Goal: Check status: Check status

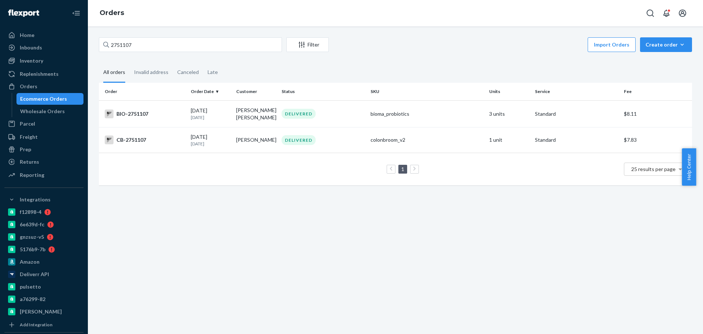
click at [367, 237] on div "2751107 Filter Import Orders Create order Ecommerce order Removal order All ord…" at bounding box center [395, 179] width 615 height 307
click at [153, 48] on input "2751107" at bounding box center [190, 44] width 183 height 15
paste input "458629"
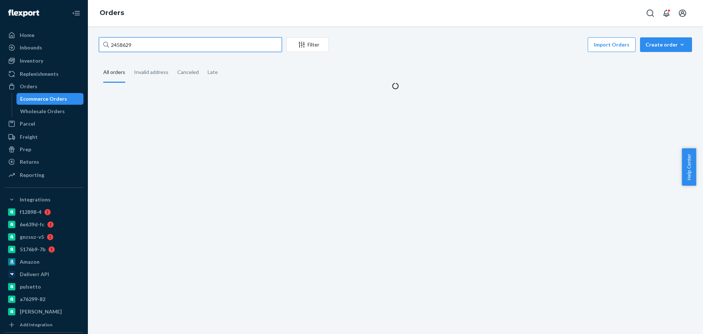
type input "2458629"
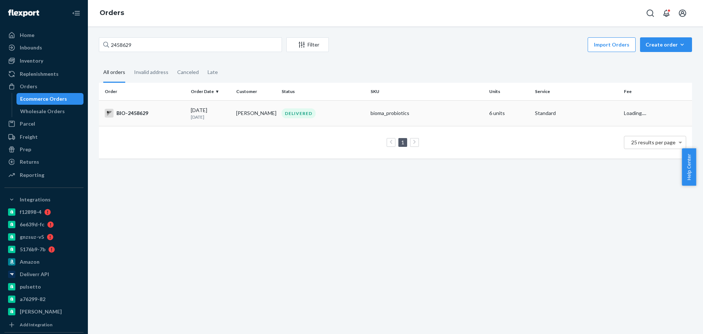
click at [172, 115] on div "BIO-2458629" at bounding box center [145, 113] width 80 height 9
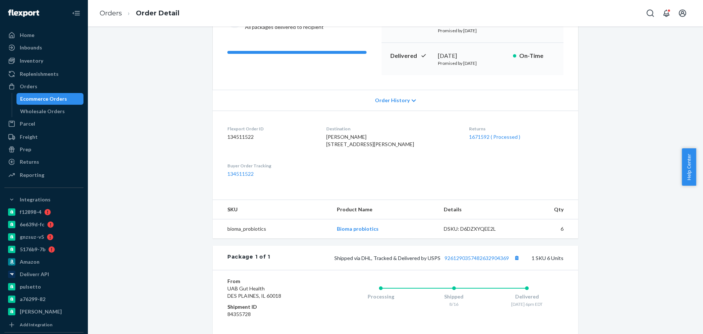
scroll to position [137, 0]
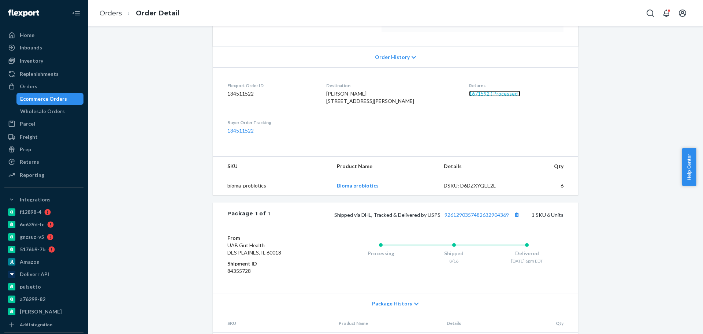
click at [479, 93] on link "1671592 ( Processed )" at bounding box center [494, 93] width 51 height 6
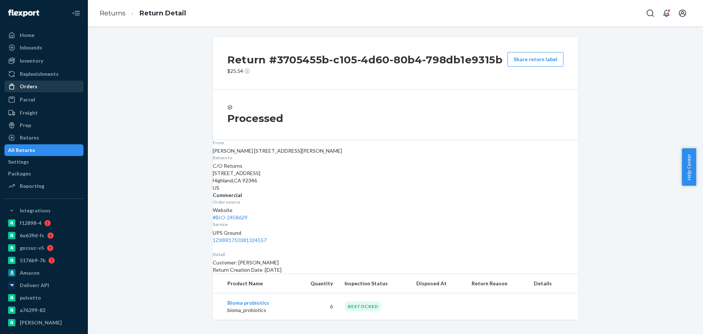
click at [37, 89] on div "Orders" at bounding box center [44, 86] width 78 height 10
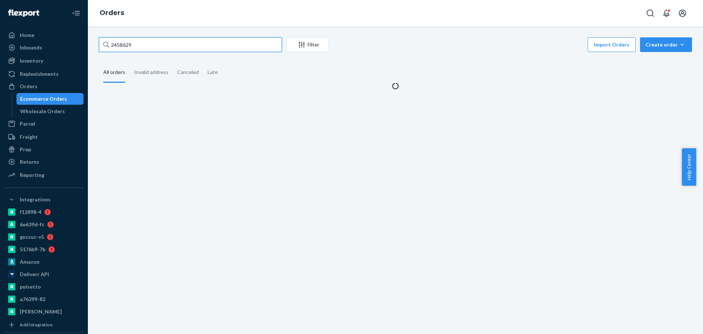
click at [166, 44] on input "2458629" at bounding box center [190, 44] width 183 height 15
paste input "2756581"
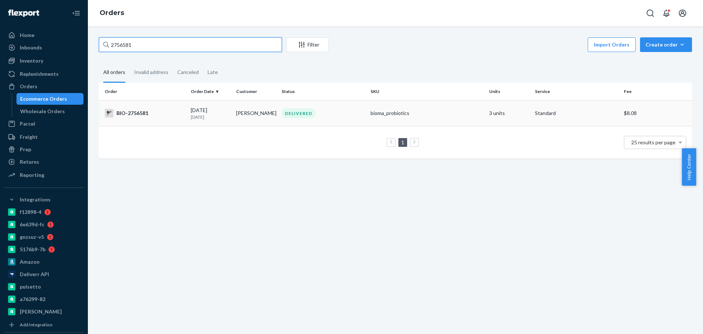
type input "2756581"
click at [144, 116] on div "BIO-2756581" at bounding box center [145, 113] width 80 height 9
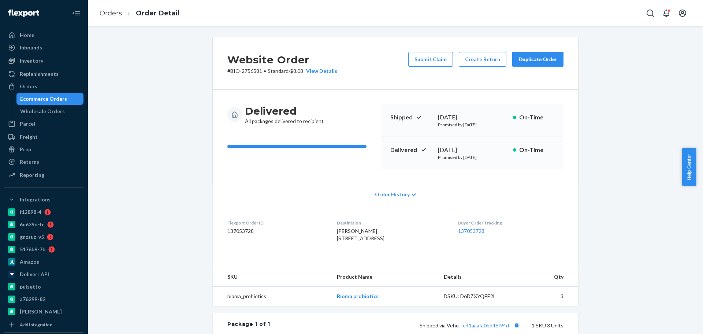
click at [47, 100] on div "Ecommerce Orders" at bounding box center [43, 98] width 47 height 7
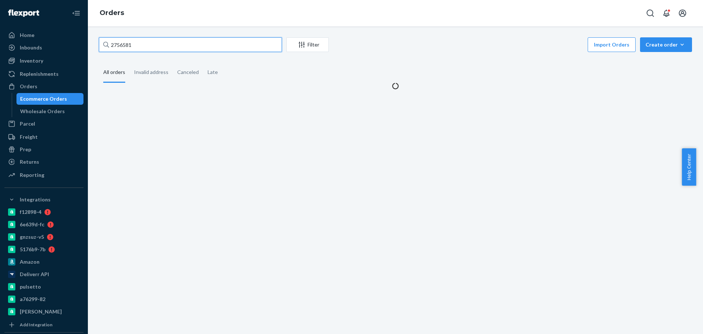
drag, startPoint x: 137, startPoint y: 51, endPoint x: 140, endPoint y: 49, distance: 3.9
click at [138, 52] on input "2756581" at bounding box center [190, 44] width 183 height 15
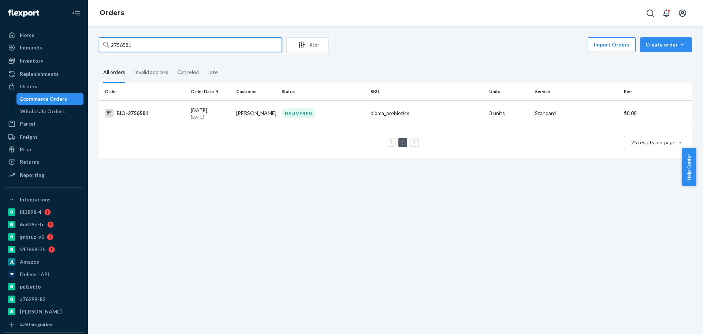
click at [140, 49] on input "2756581" at bounding box center [190, 44] width 183 height 15
paste input "2639904"
type input "2639904"
click at [172, 110] on div "BIO-2639904" at bounding box center [145, 113] width 80 height 9
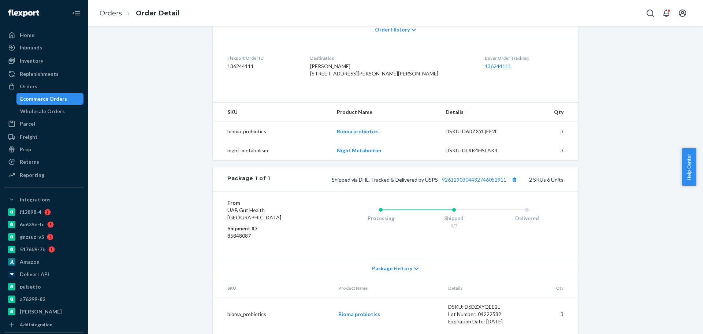
scroll to position [183, 0]
click at [461, 182] on link "9261290304432746052911" at bounding box center [474, 179] width 64 height 6
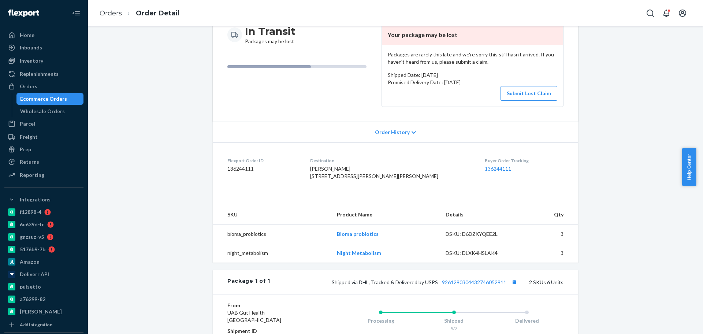
scroll to position [137, 0]
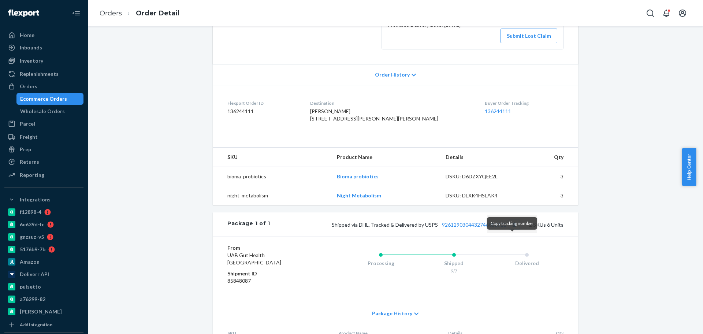
click at [510, 229] on button "Copy tracking number" at bounding box center [514, 225] width 10 height 10
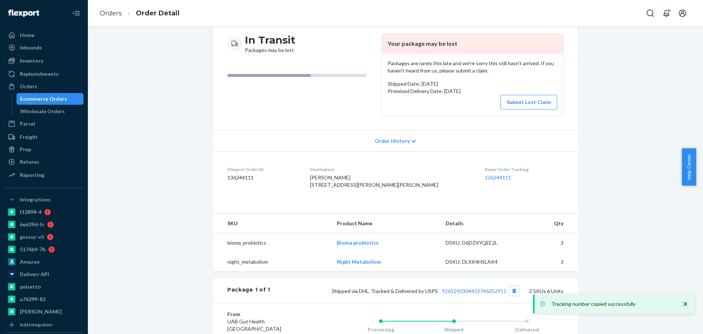
scroll to position [0, 0]
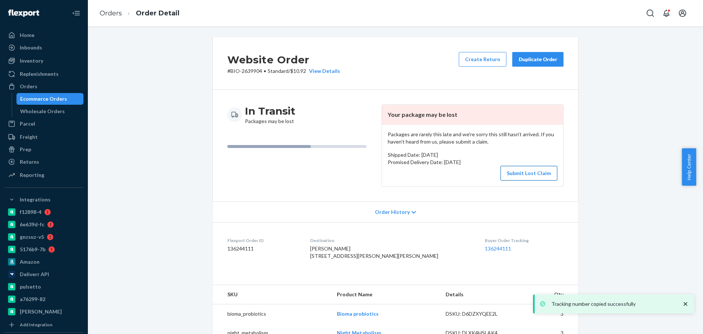
click at [510, 172] on button "Submit Lost Claim" at bounding box center [528, 173] width 57 height 15
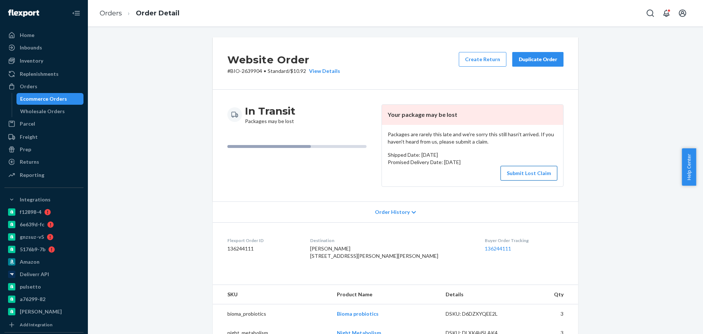
click at [514, 172] on button "Submit Lost Claim" at bounding box center [528, 173] width 57 height 15
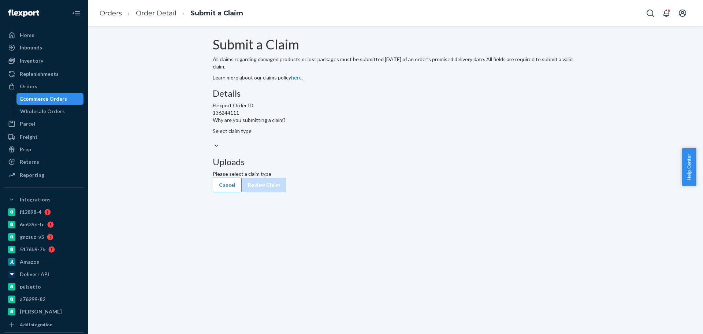
click at [305, 135] on div "Select claim type" at bounding box center [395, 130] width 365 height 7
click at [213, 142] on input "Why are you submitting a claim? Select claim type" at bounding box center [213, 138] width 1 height 7
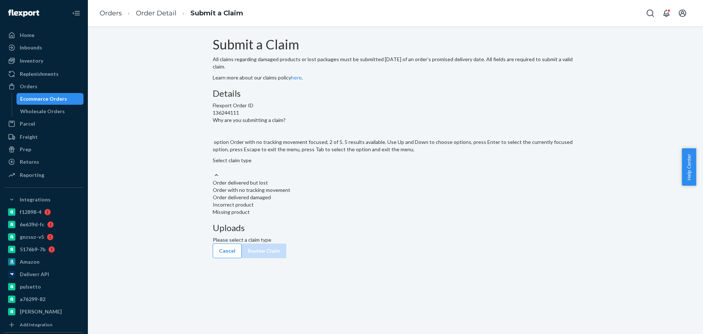
click at [310, 194] on div "Order with no tracking movement" at bounding box center [395, 189] width 365 height 7
click at [213, 171] on input "Why are you submitting a claim? option Order with no tracking movement focused,…" at bounding box center [213, 167] width 1 height 7
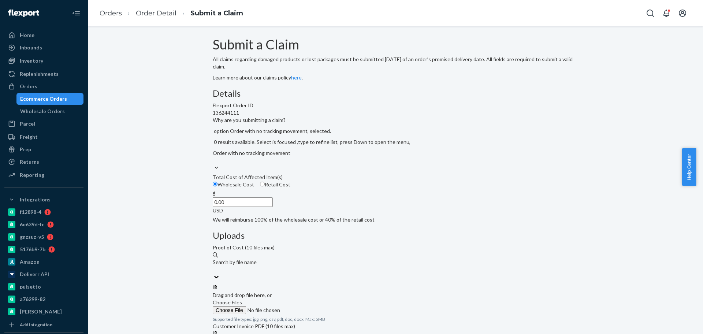
scroll to position [46, 0]
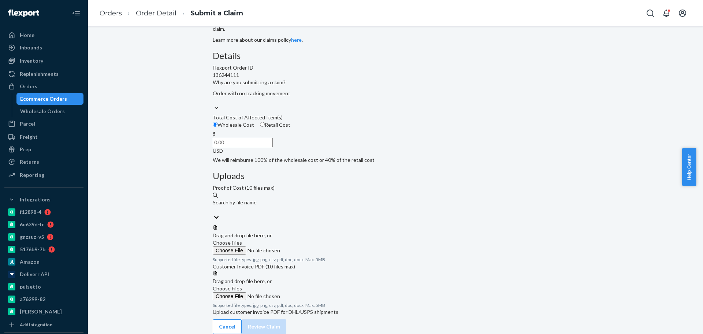
click at [273, 147] on input "0.00" at bounding box center [243, 143] width 60 height 10
paste input "111.36"
type input "111.36"
click at [242, 239] on span "Choose Files" at bounding box center [227, 242] width 29 height 6
click at [312, 246] on input "Choose Files" at bounding box center [263, 250] width 100 height 8
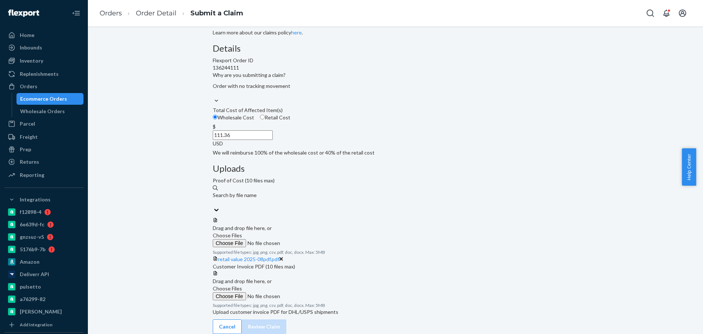
scroll to position [75, 0]
click at [242, 285] on span "Choose Files" at bounding box center [227, 288] width 29 height 6
click at [312, 292] on input "Choose Files" at bounding box center [263, 296] width 100 height 8
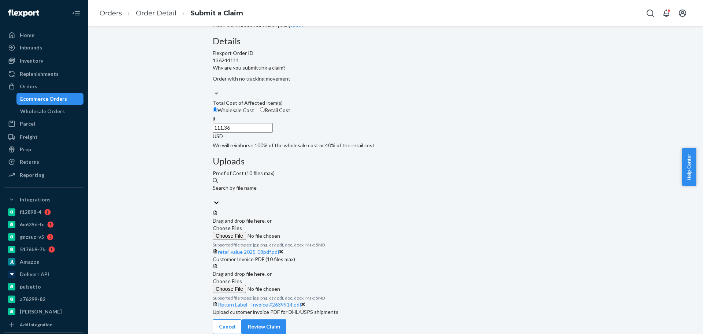
click at [242, 278] on span "Choose Files" at bounding box center [227, 281] width 29 height 6
click at [312, 285] on input "Choose Files" at bounding box center [263, 289] width 100 height 8
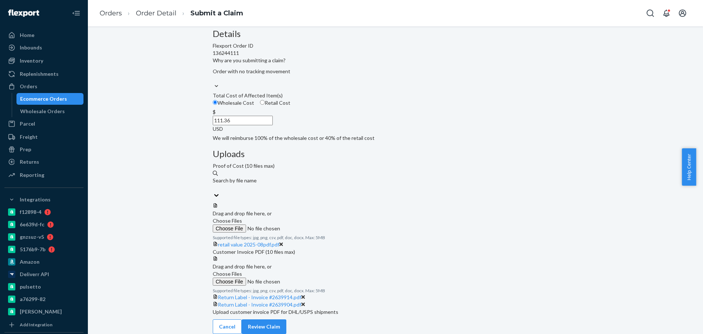
scroll to position [132, 0]
click at [286, 319] on button "Review Claim" at bounding box center [264, 326] width 45 height 15
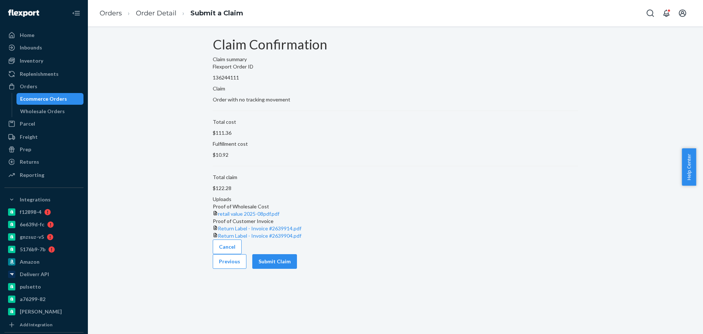
scroll to position [0, 0]
click at [297, 269] on button "Submit Claim" at bounding box center [274, 261] width 45 height 15
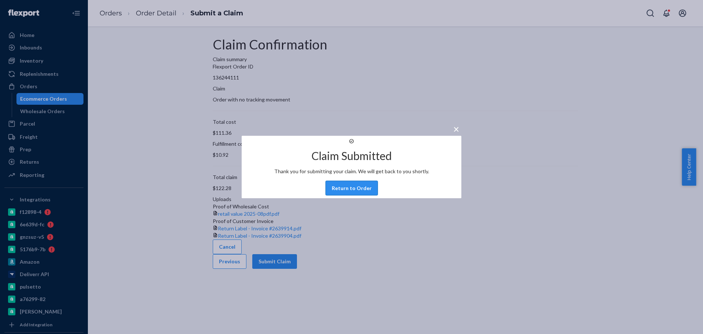
click at [361, 195] on button "Return to Order" at bounding box center [351, 188] width 52 height 15
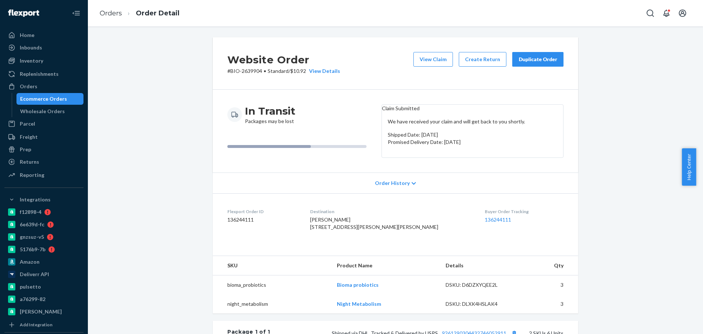
click at [30, 98] on div "Ecommerce Orders" at bounding box center [43, 98] width 47 height 7
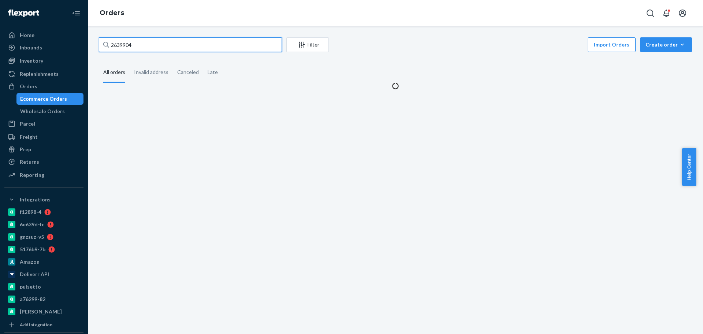
click at [156, 48] on input "2639904" at bounding box center [190, 44] width 183 height 15
paste input "78262"
type input "2678262"
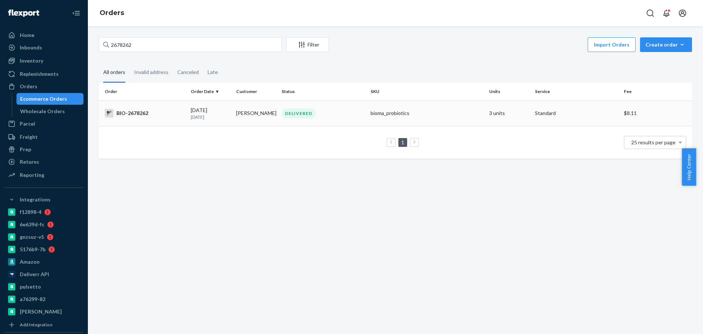
click at [160, 113] on div "BIO-2678262" at bounding box center [145, 113] width 80 height 9
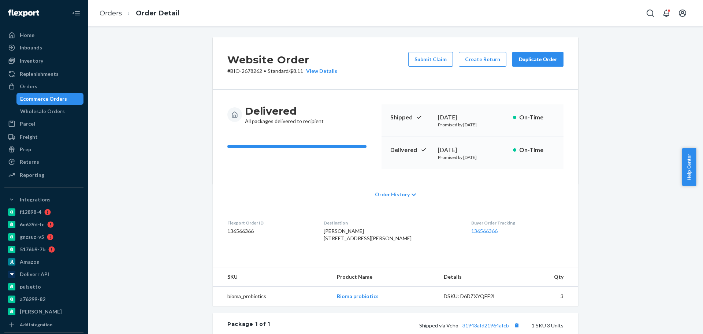
click at [60, 96] on div "Ecommerce Orders" at bounding box center [43, 98] width 47 height 7
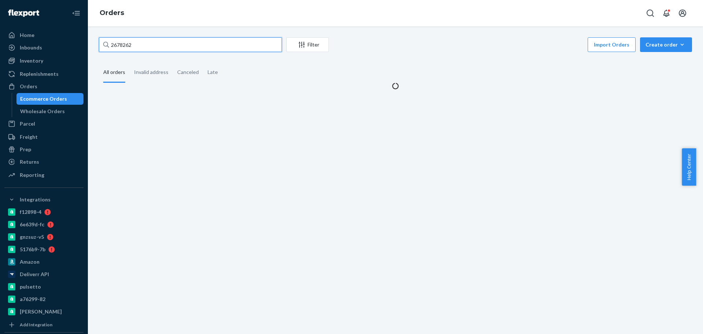
click at [142, 44] on input "2678262" at bounding box center [190, 44] width 183 height 15
paste input "598937"
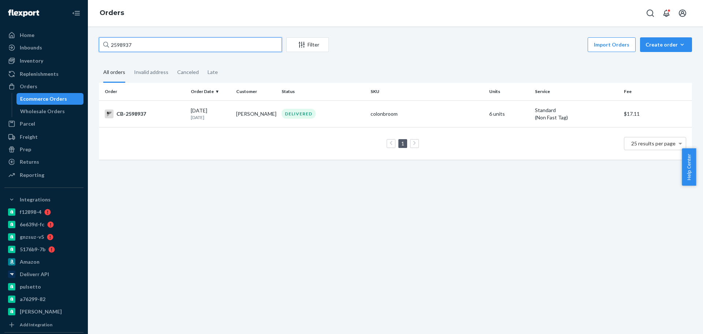
click at [175, 45] on input "2598937" at bounding box center [190, 44] width 183 height 15
paste input "46"
type input "2598946"
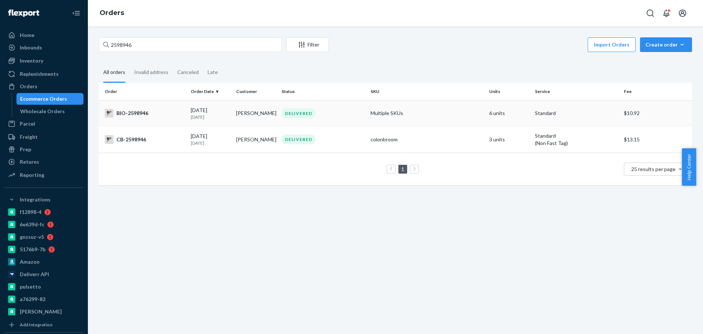
click at [149, 113] on div "BIO-2598946" at bounding box center [145, 113] width 80 height 9
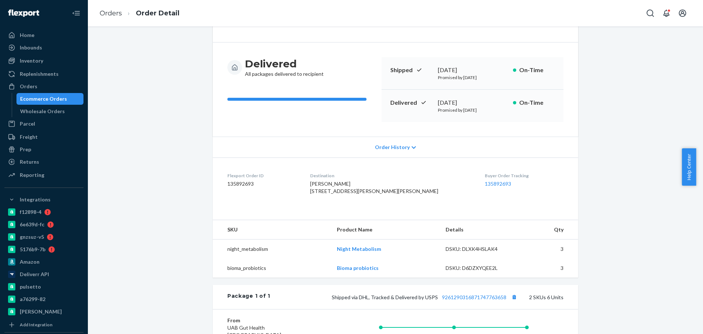
scroll to position [91, 0]
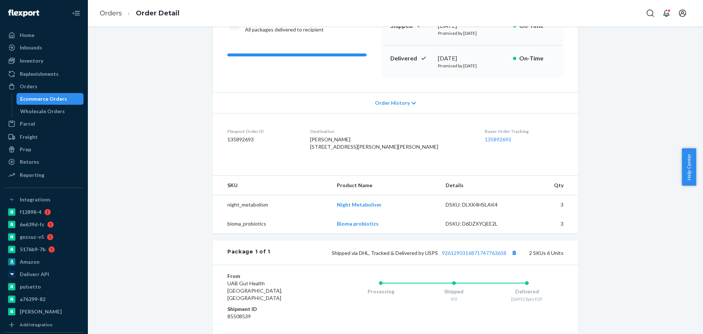
click at [70, 97] on div "Ecommerce Orders" at bounding box center [50, 99] width 66 height 10
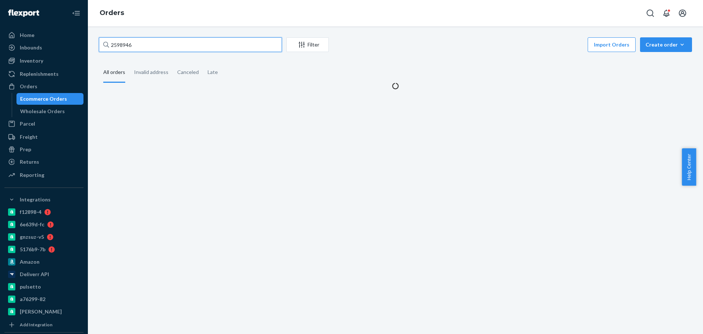
click at [167, 44] on input "2598946" at bounding box center [190, 44] width 183 height 15
paste input "64399"
type input "2564399"
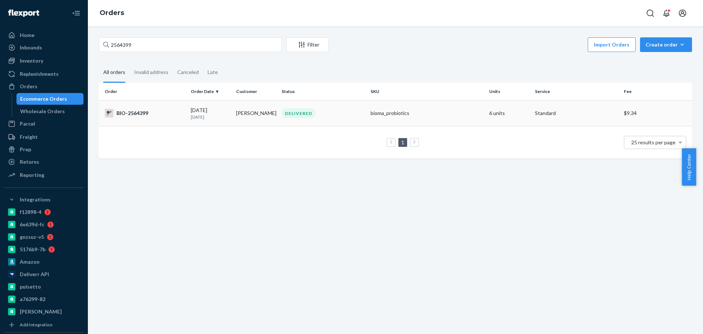
click at [165, 114] on div "BIO-2564399" at bounding box center [145, 113] width 80 height 9
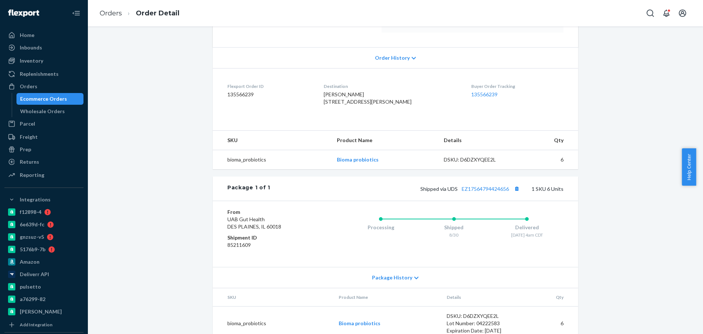
scroll to position [120, 0]
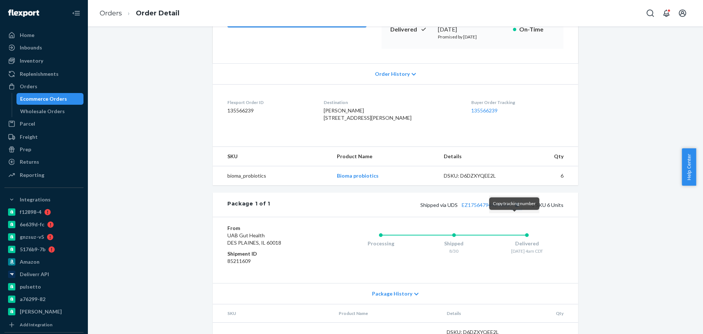
click at [517, 209] on button "Copy tracking number" at bounding box center [517, 205] width 10 height 10
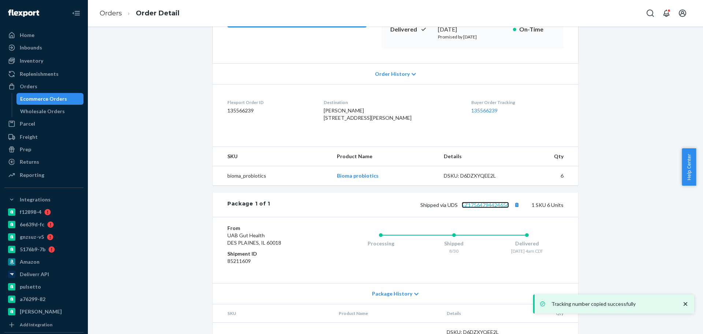
click at [489, 208] on link "EZ17564794424656" at bounding box center [484, 205] width 47 height 6
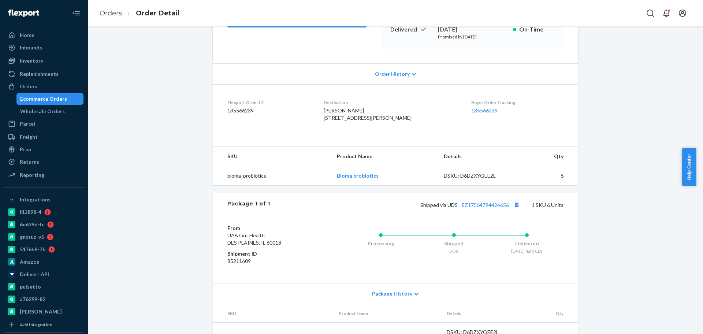
click at [49, 98] on div "Ecommerce Orders" at bounding box center [43, 98] width 47 height 7
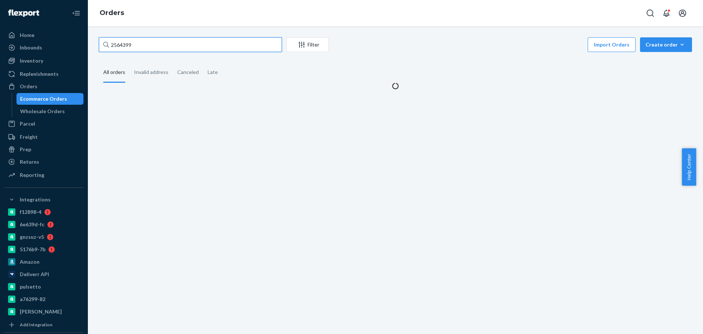
click at [135, 50] on input "2564399" at bounding box center [190, 44] width 183 height 15
paste input "1257743"
type input "1257743"
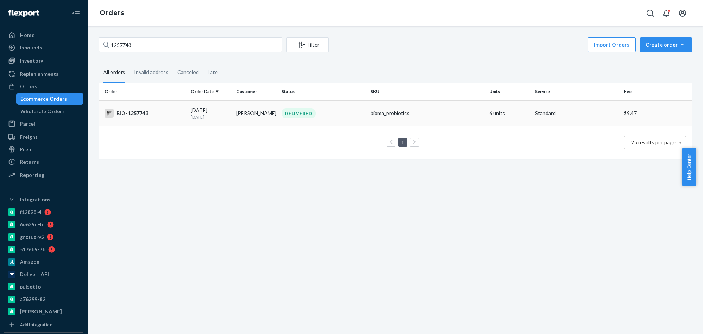
click at [157, 116] on div "BIO-1257743" at bounding box center [145, 113] width 80 height 9
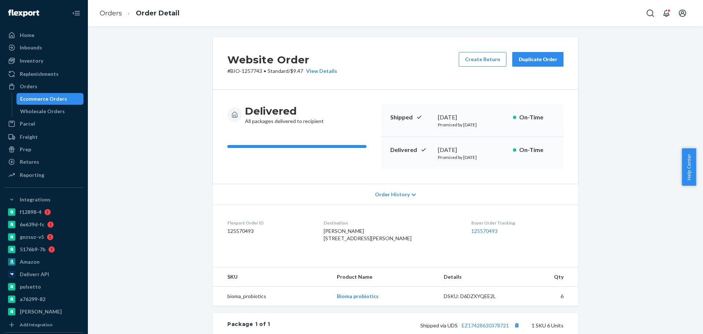
scroll to position [137, 0]
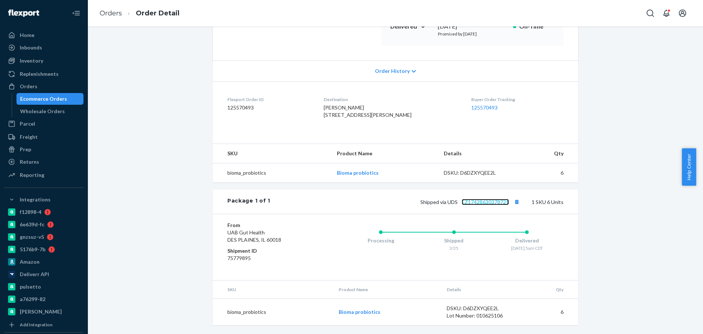
click at [481, 203] on link "EZ17428630378721" at bounding box center [484, 202] width 47 height 6
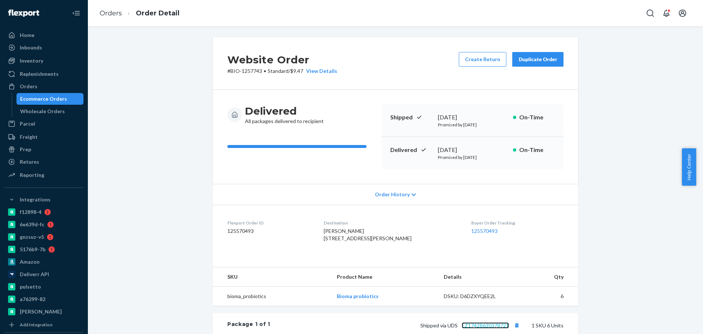
scroll to position [91, 0]
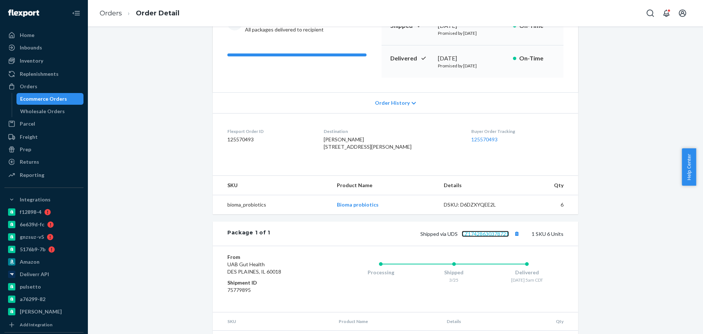
click at [486, 237] on link "EZ17428630378721" at bounding box center [484, 234] width 47 height 6
click at [176, 119] on div "Website Order # BIO-1257743 • Standard / $9.47 View Details Create Return Dupli…" at bounding box center [395, 156] width 604 height 420
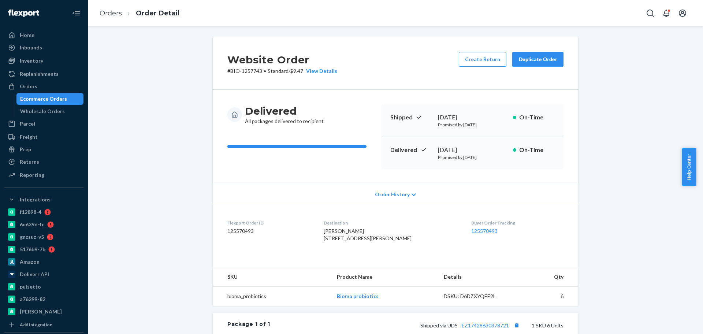
scroll to position [137, 0]
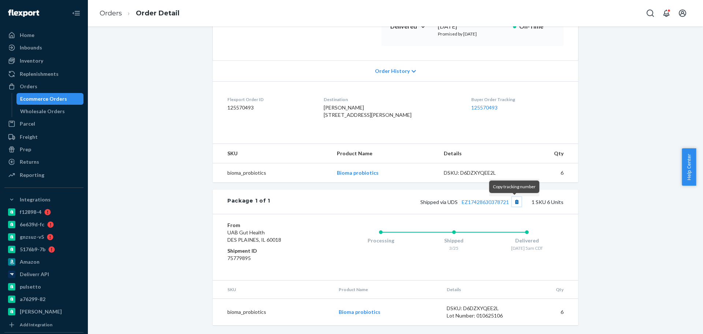
click at [512, 202] on button "Copy tracking number" at bounding box center [517, 202] width 10 height 10
click at [179, 71] on div "Website Order # BIO-1257743 • Standard / $9.47 View Details Create Return Dupli…" at bounding box center [395, 124] width 604 height 420
